Goal: Transaction & Acquisition: Purchase product/service

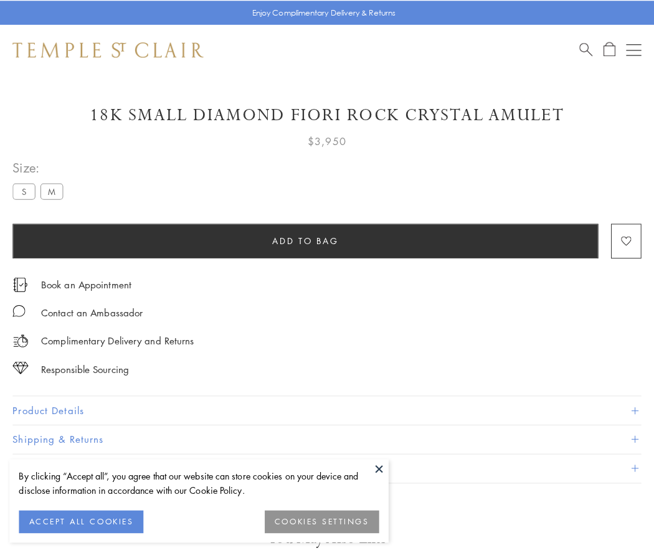
scroll to position [23, 0]
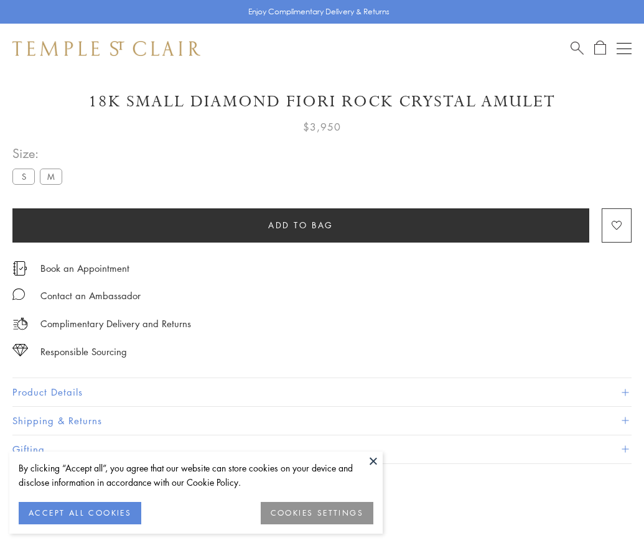
click at [301, 225] on span "Add to bag" at bounding box center [300, 226] width 65 height 14
